Goal: Task Accomplishment & Management: Use online tool/utility

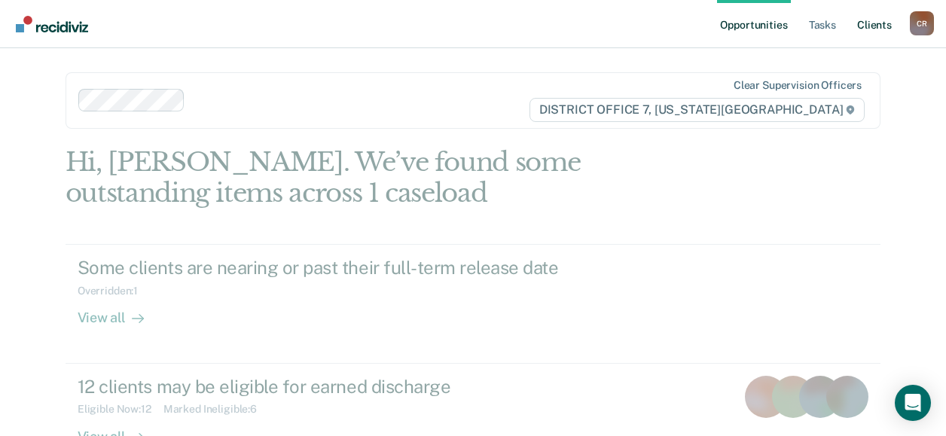
click at [881, 26] on link "Client s" at bounding box center [874, 24] width 41 height 48
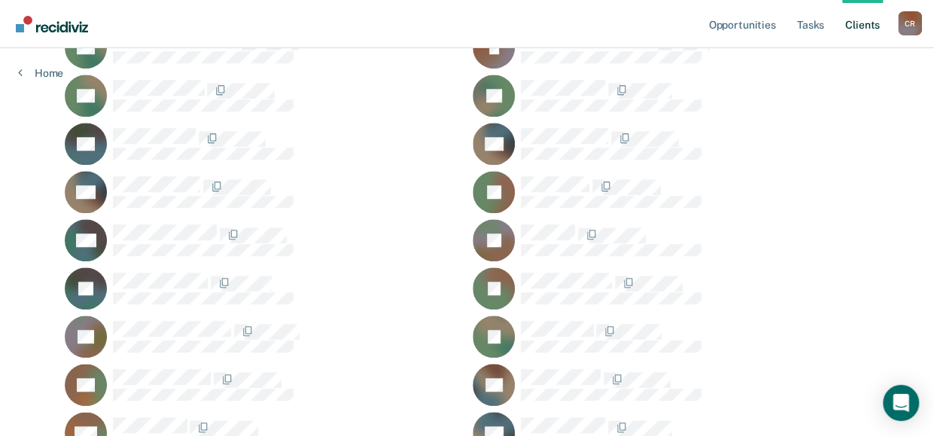
scroll to position [602, 0]
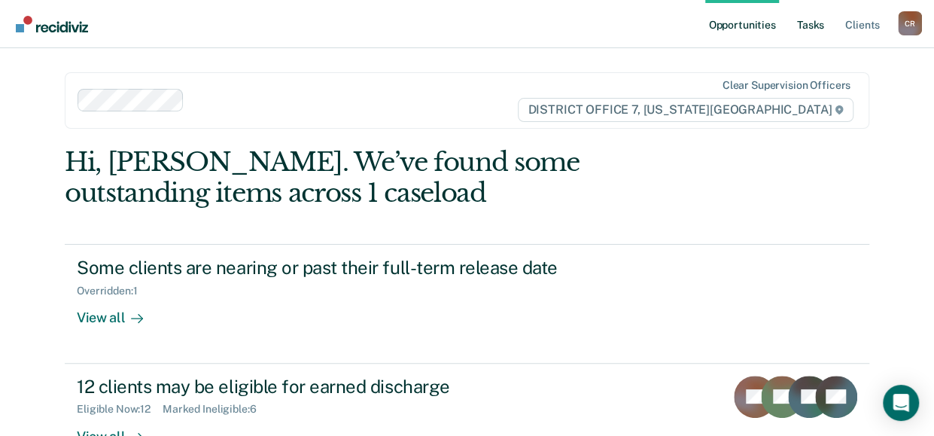
click at [818, 22] on link "Tasks" at bounding box center [810, 24] width 33 height 48
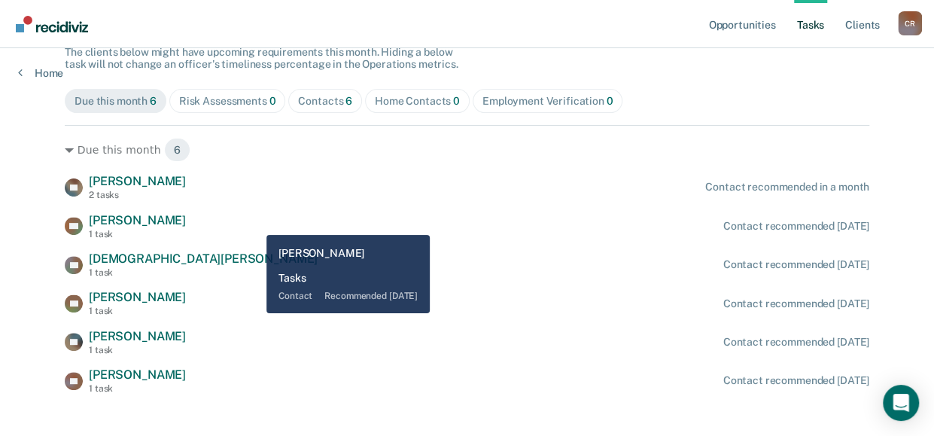
scroll to position [151, 0]
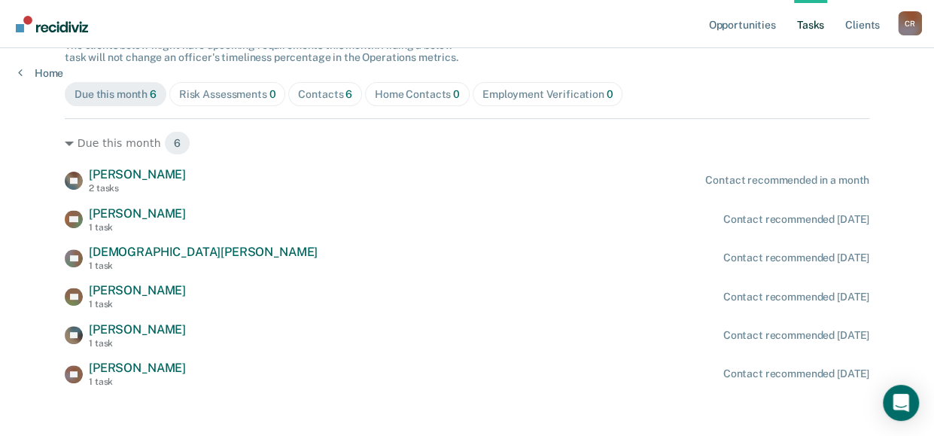
click at [333, 88] on div "Contacts 6" at bounding box center [325, 94] width 54 height 13
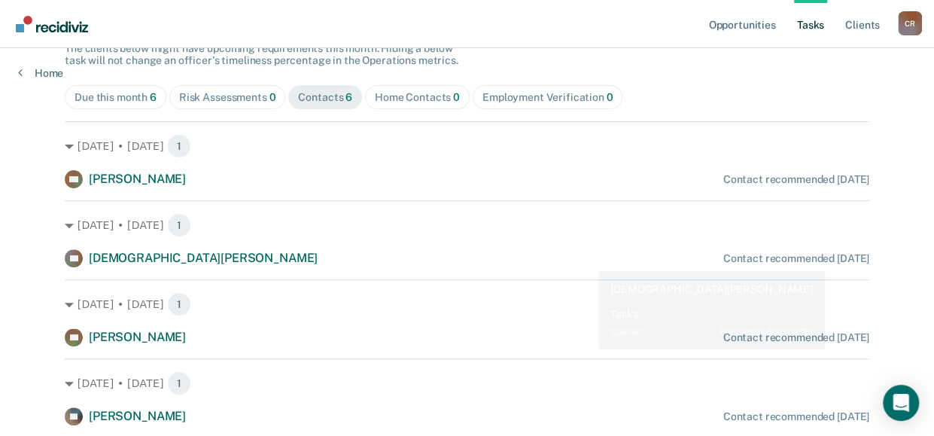
scroll to position [129, 0]
